Goal: Task Accomplishment & Management: Manage account settings

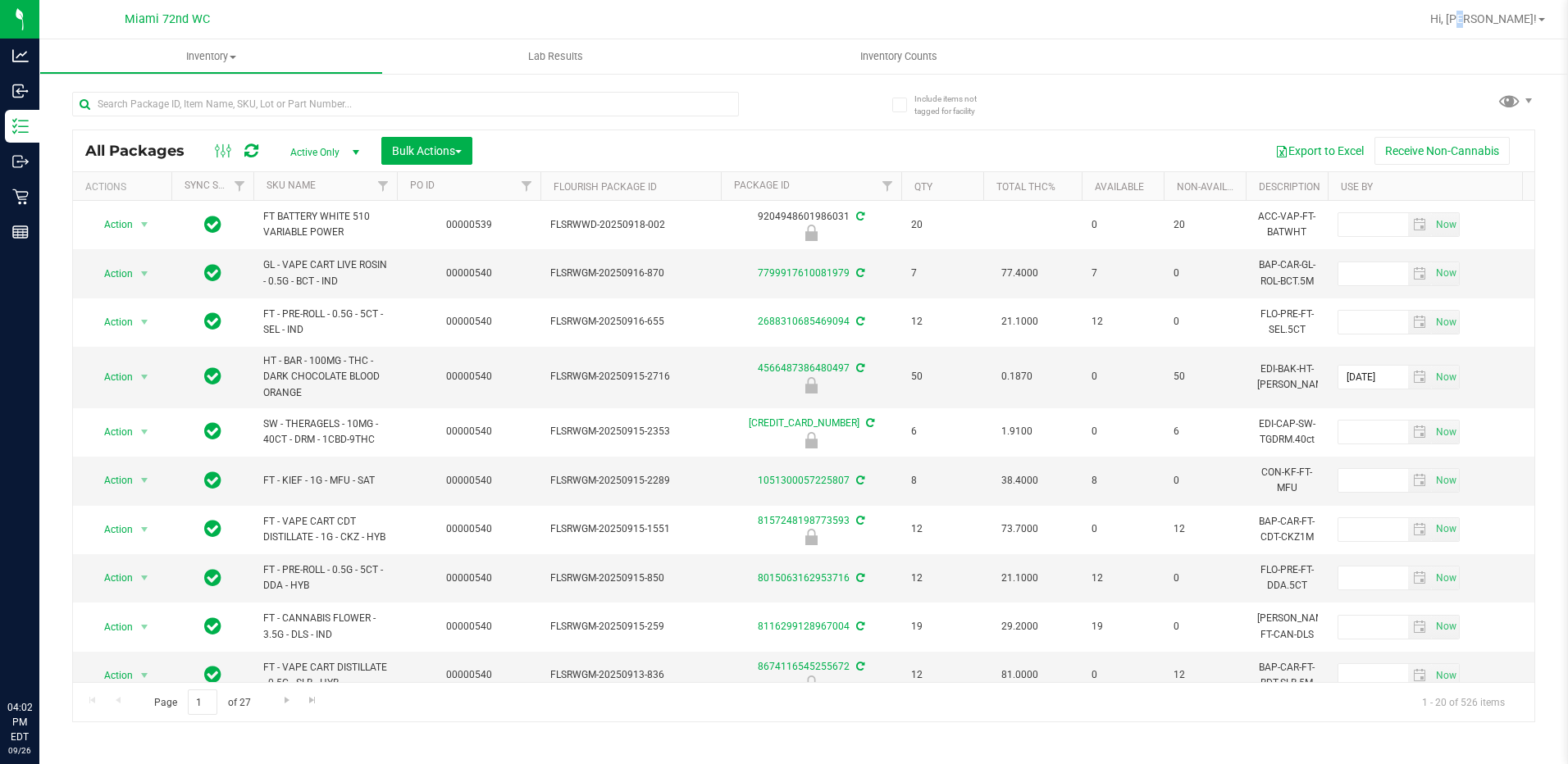
click at [1508, 30] on div "Hi, [PERSON_NAME]!" at bounding box center [1488, 20] width 128 height 28
click at [1508, 25] on span "Hi, [PERSON_NAME]!" at bounding box center [1483, 19] width 107 height 13
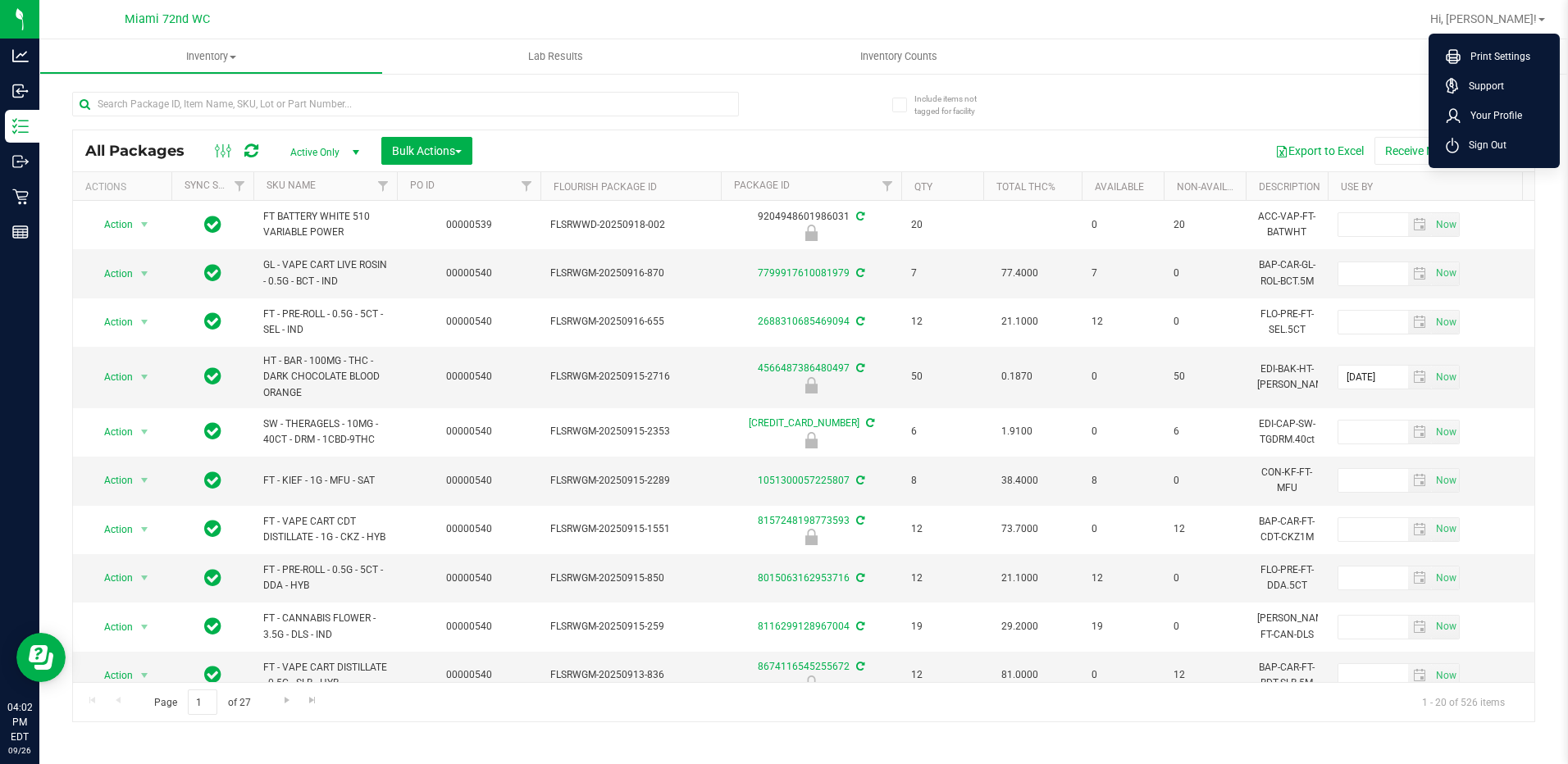
click at [1510, 10] on div "Hi, [PERSON_NAME]! Print Settings Support Your Profile Sign Out" at bounding box center [1488, 20] width 128 height 28
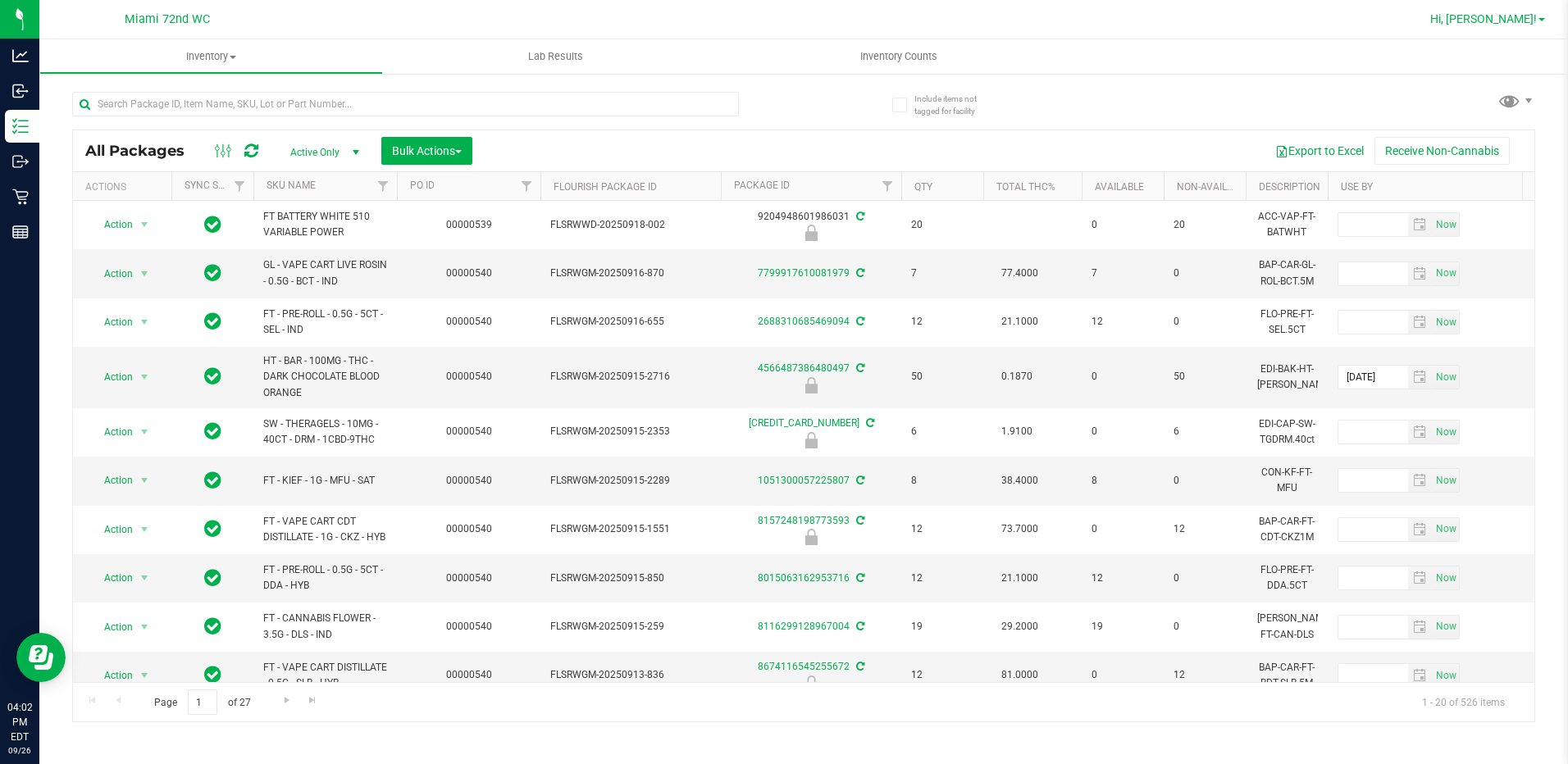
click at [1514, 19] on span "Hi, [PERSON_NAME]!" at bounding box center [1483, 19] width 107 height 13
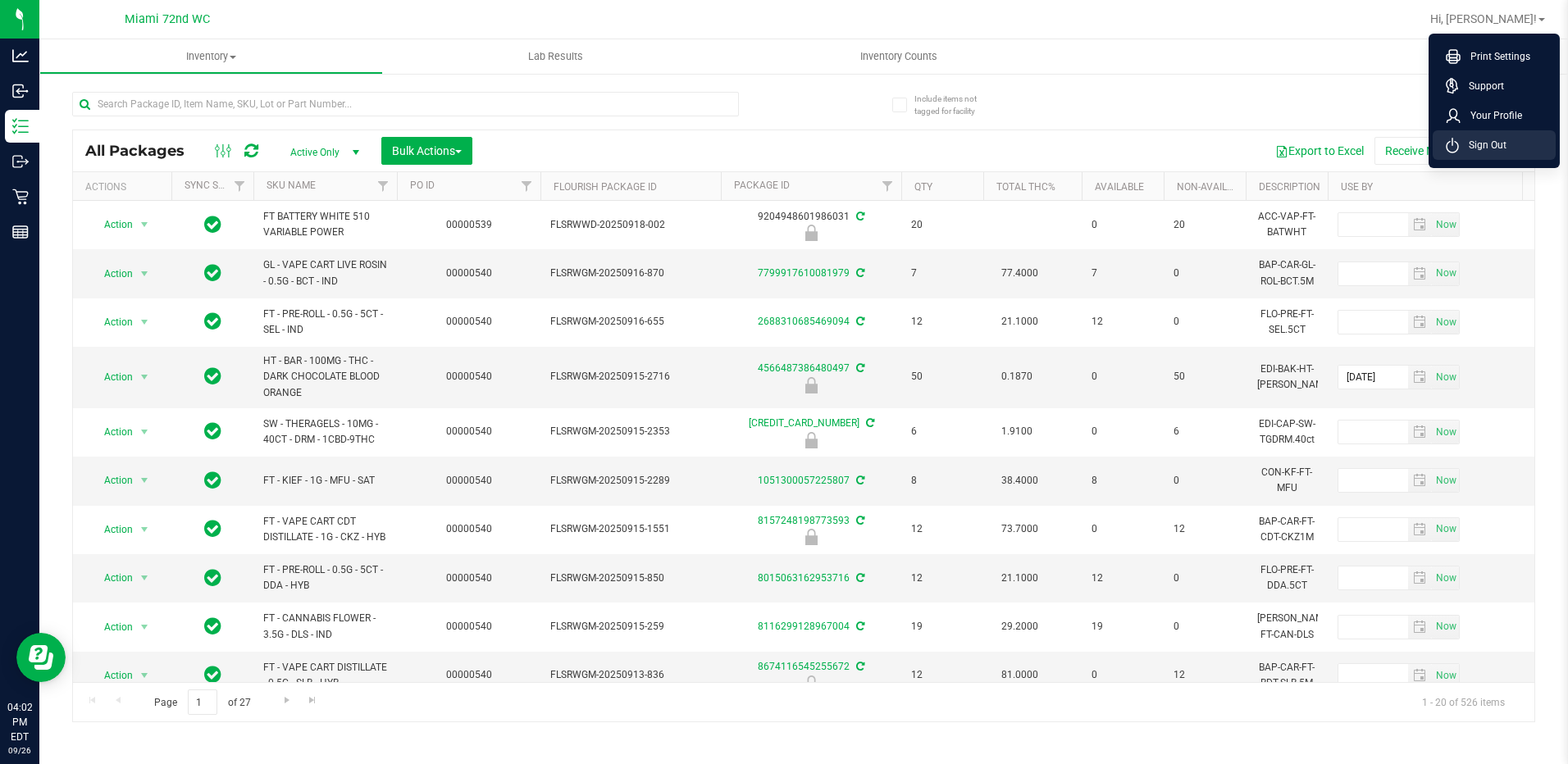
click at [1481, 150] on span "Sign Out" at bounding box center [1482, 145] width 47 height 16
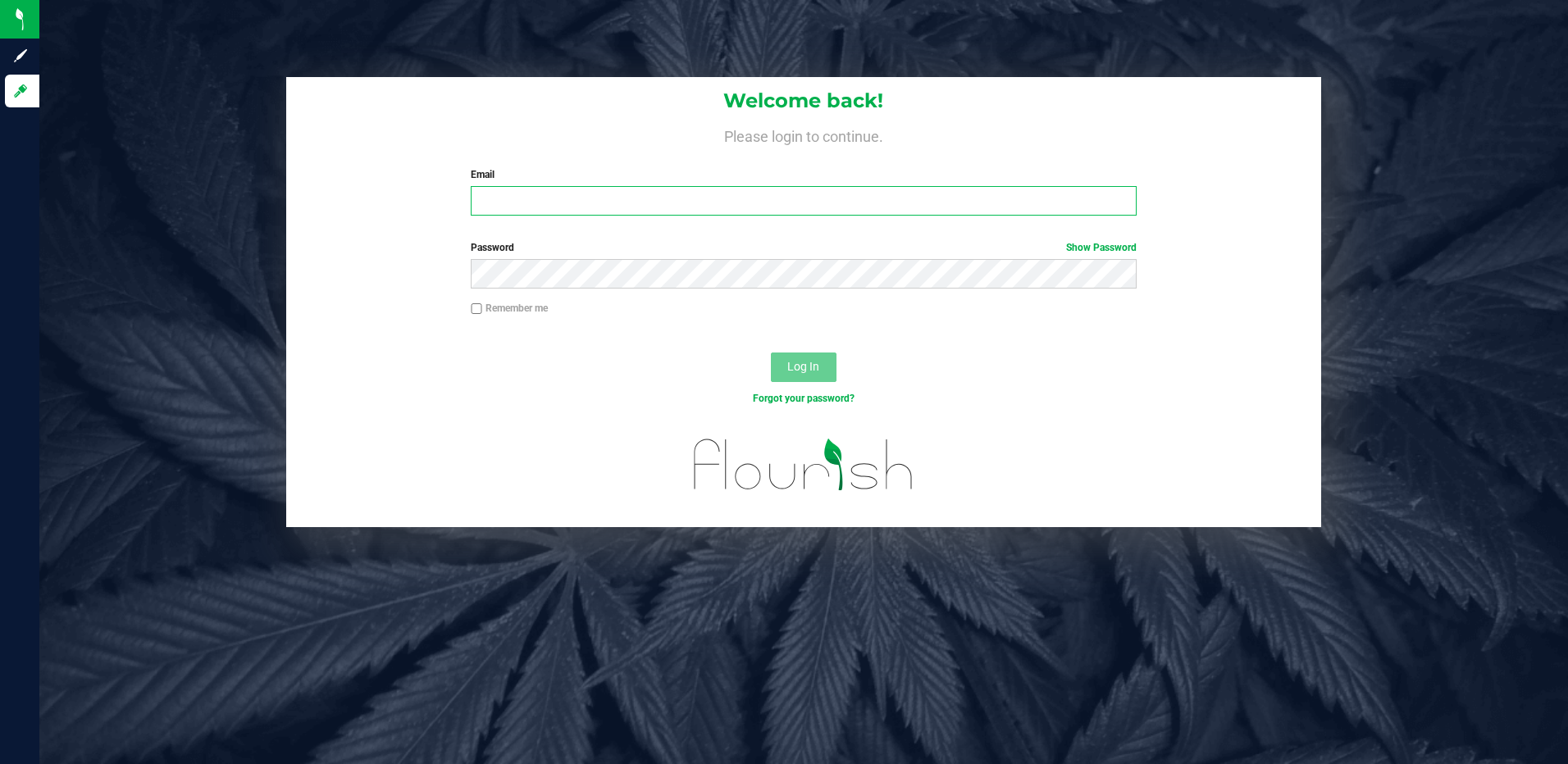
drag, startPoint x: 741, startPoint y: 191, endPoint x: 739, endPoint y: 200, distance: 9.2
click at [741, 191] on input "Email" at bounding box center [804, 200] width 666 height 29
type input "[EMAIL_ADDRESS][DOMAIN_NAME]"
click at [771, 353] on button "Log In" at bounding box center [804, 367] width 66 height 29
